Goal: Information Seeking & Learning: Learn about a topic

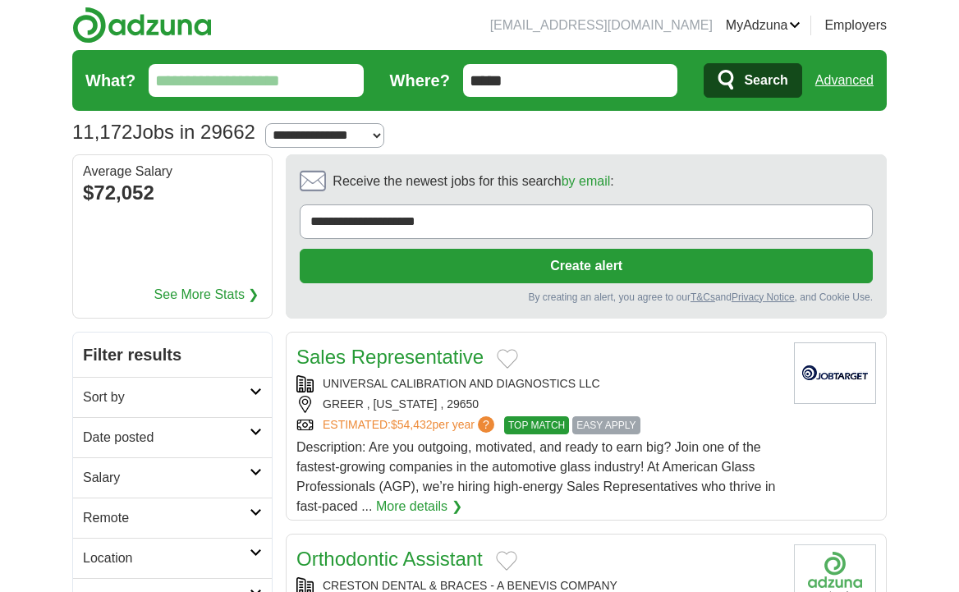
click at [281, 85] on input "What?" at bounding box center [256, 80] width 215 height 33
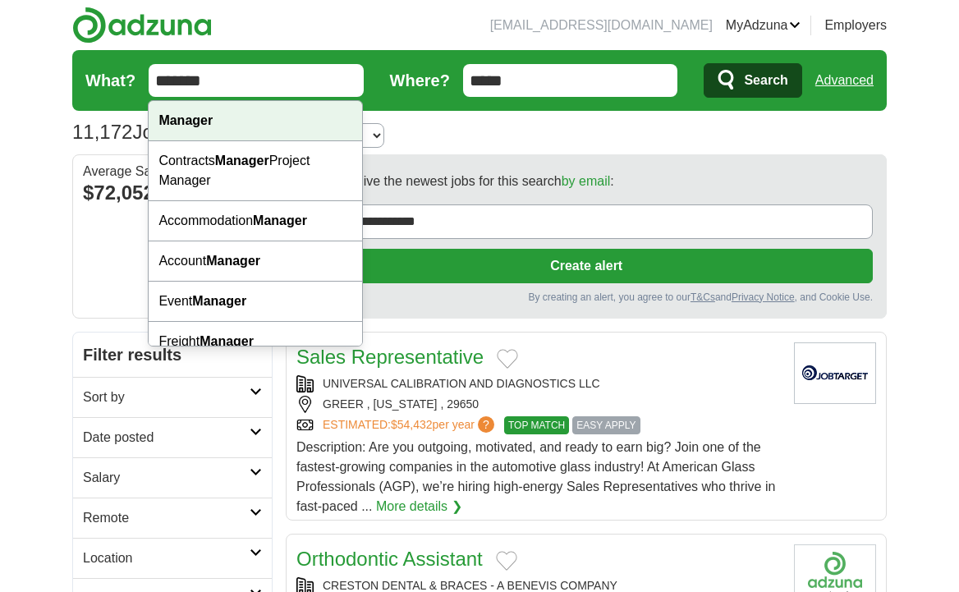
click at [254, 133] on div "Manager" at bounding box center [255, 121] width 213 height 40
type input "*******"
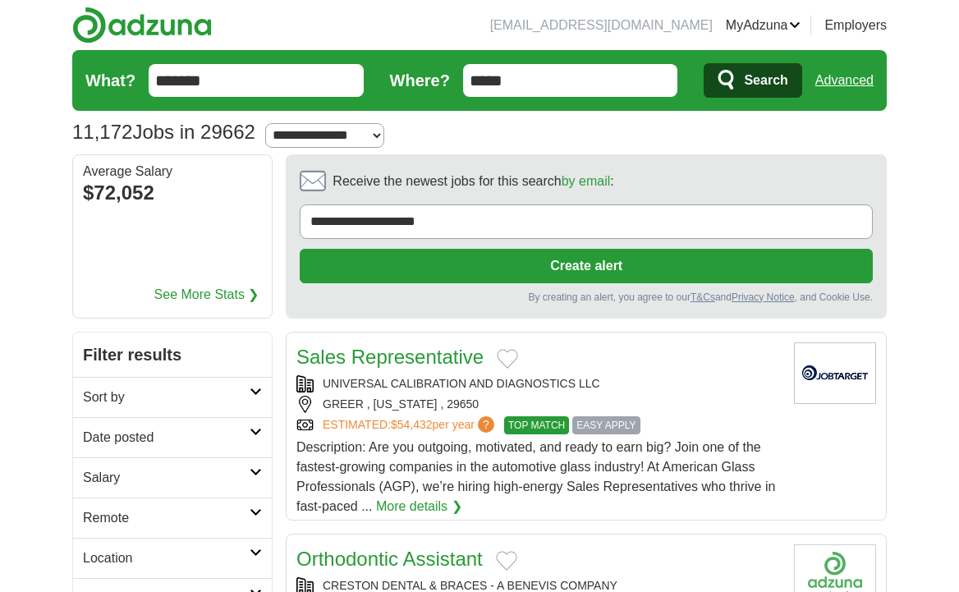
click at [767, 87] on span "Search" at bounding box center [766, 80] width 44 height 33
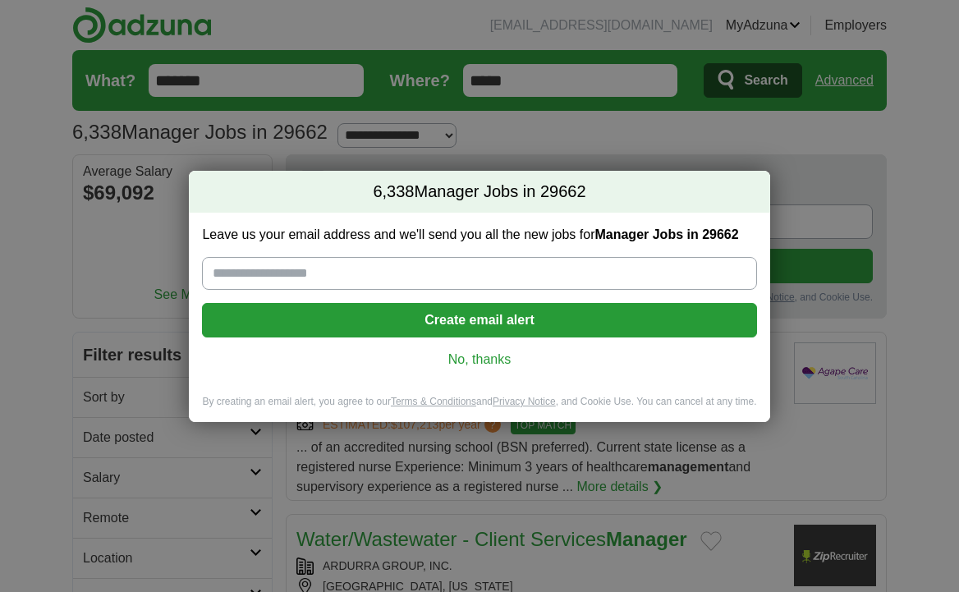
click at [481, 364] on link "No, thanks" at bounding box center [479, 359] width 528 height 18
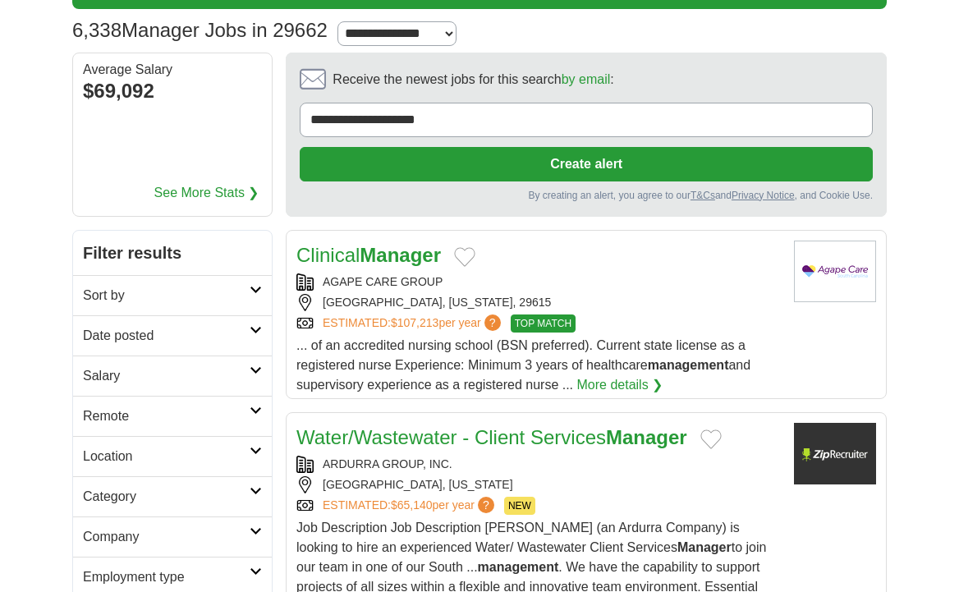
scroll to position [117, 0]
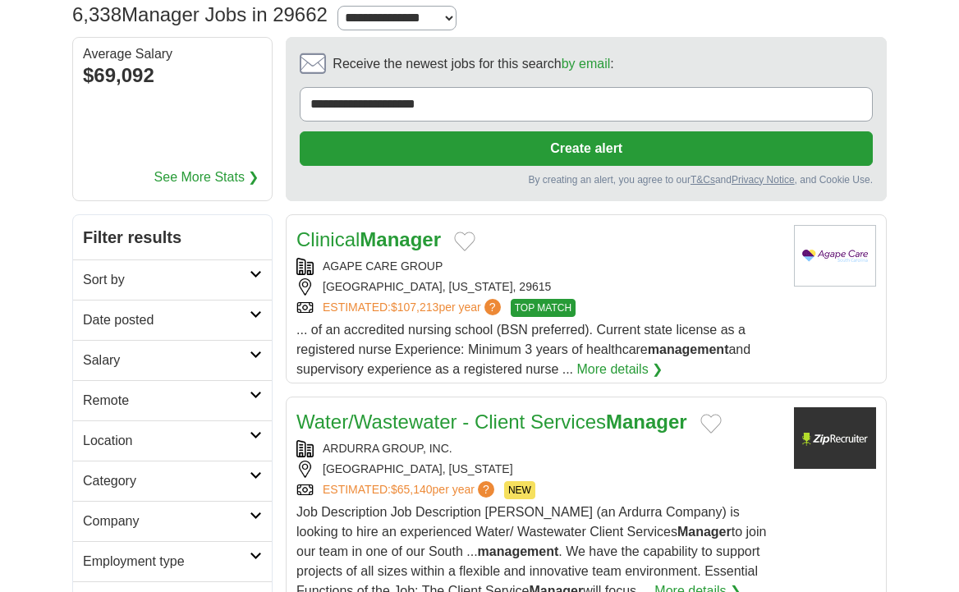
click at [418, 236] on strong "Manager" at bounding box center [400, 239] width 81 height 22
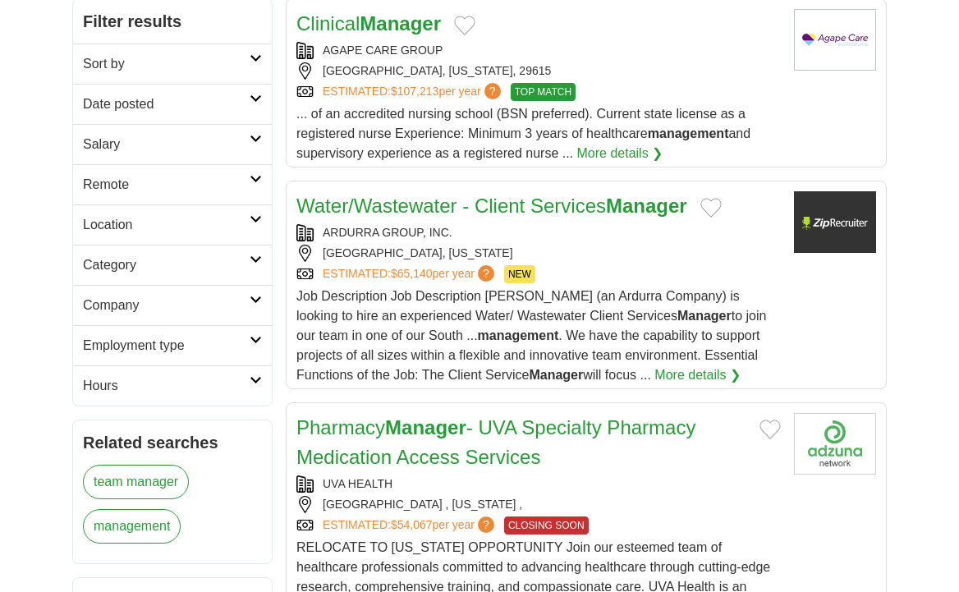
scroll to position [337, 0]
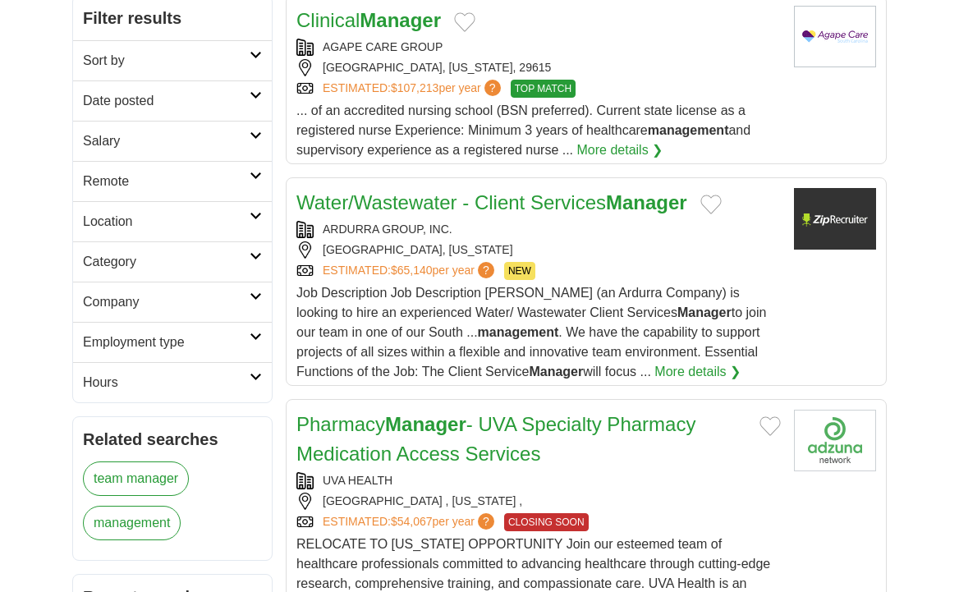
click at [561, 201] on link "Water/Wastewater - Client Services Manager" at bounding box center [491, 202] width 391 height 22
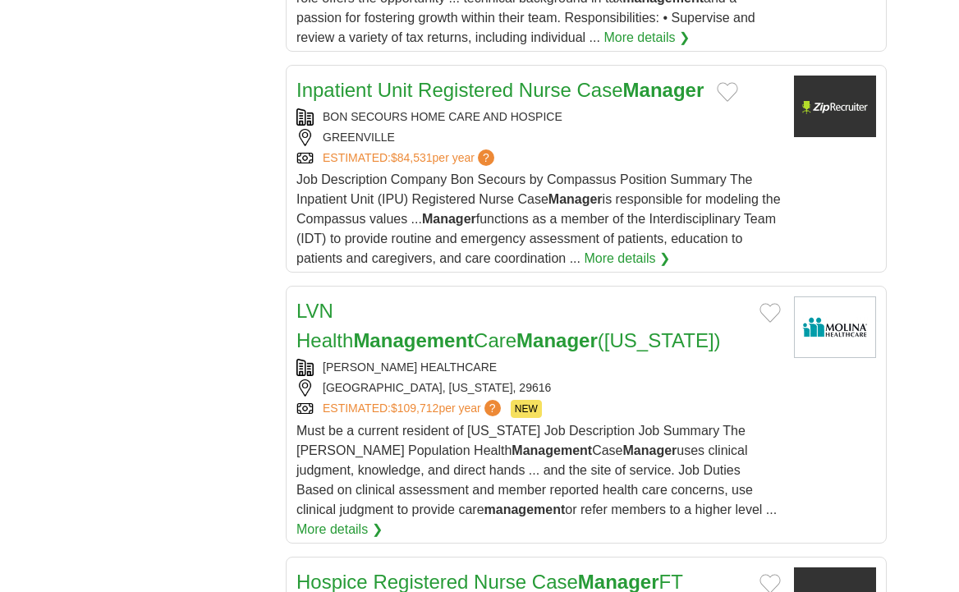
scroll to position [1976, 0]
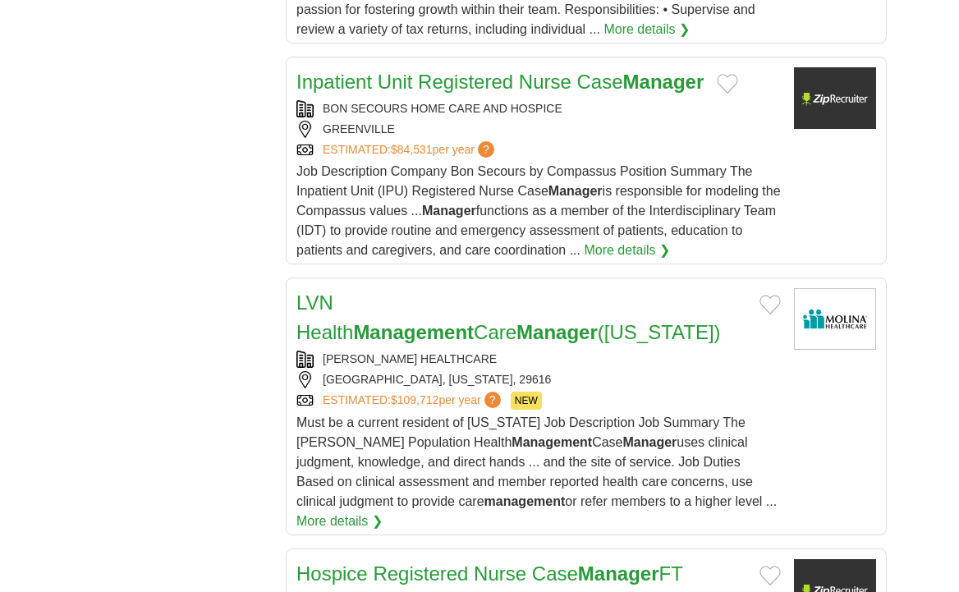
click at [531, 307] on link "LVN Health Management Care Manager ([US_STATE])" at bounding box center [508, 317] width 424 height 52
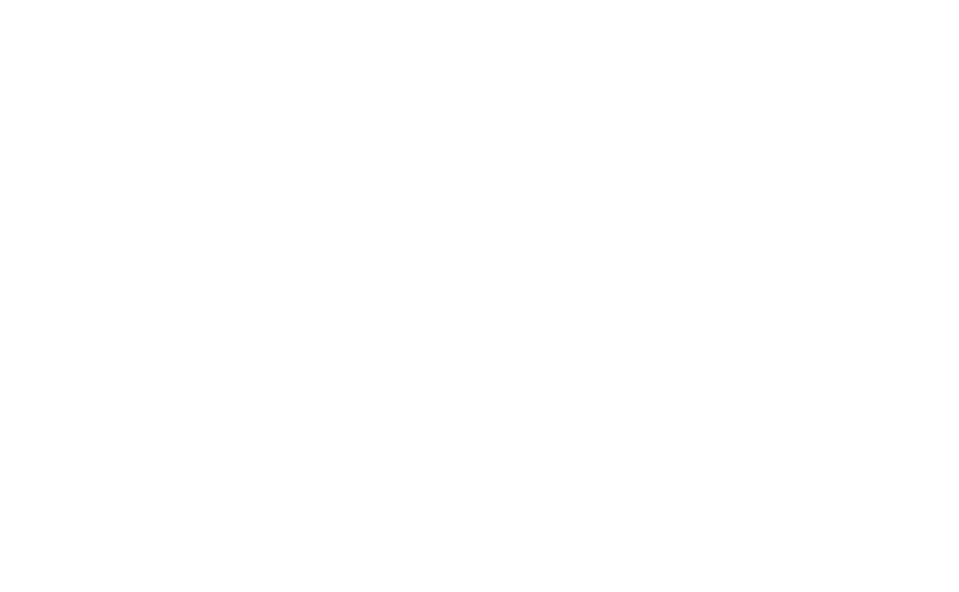
scroll to position [2795, 0]
